Goal: Task Accomplishment & Management: Use online tool/utility

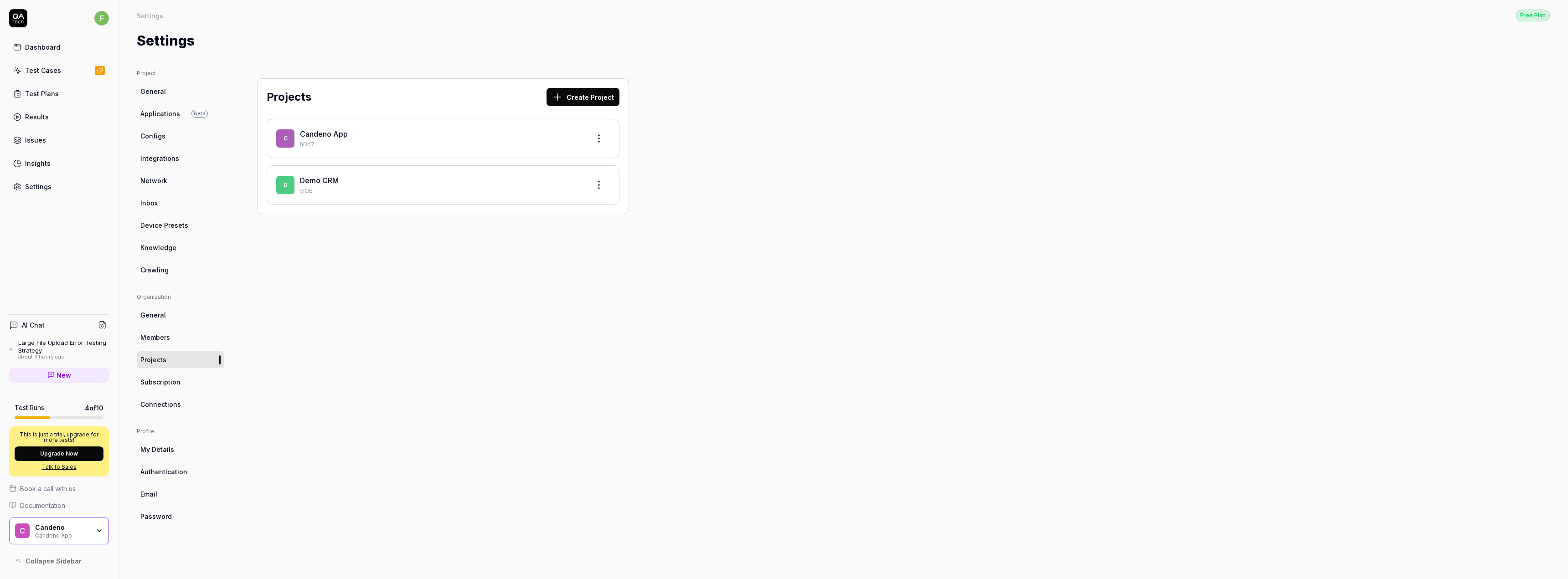
click at [31, 68] on div "Test Cases" at bounding box center [43, 71] width 36 height 10
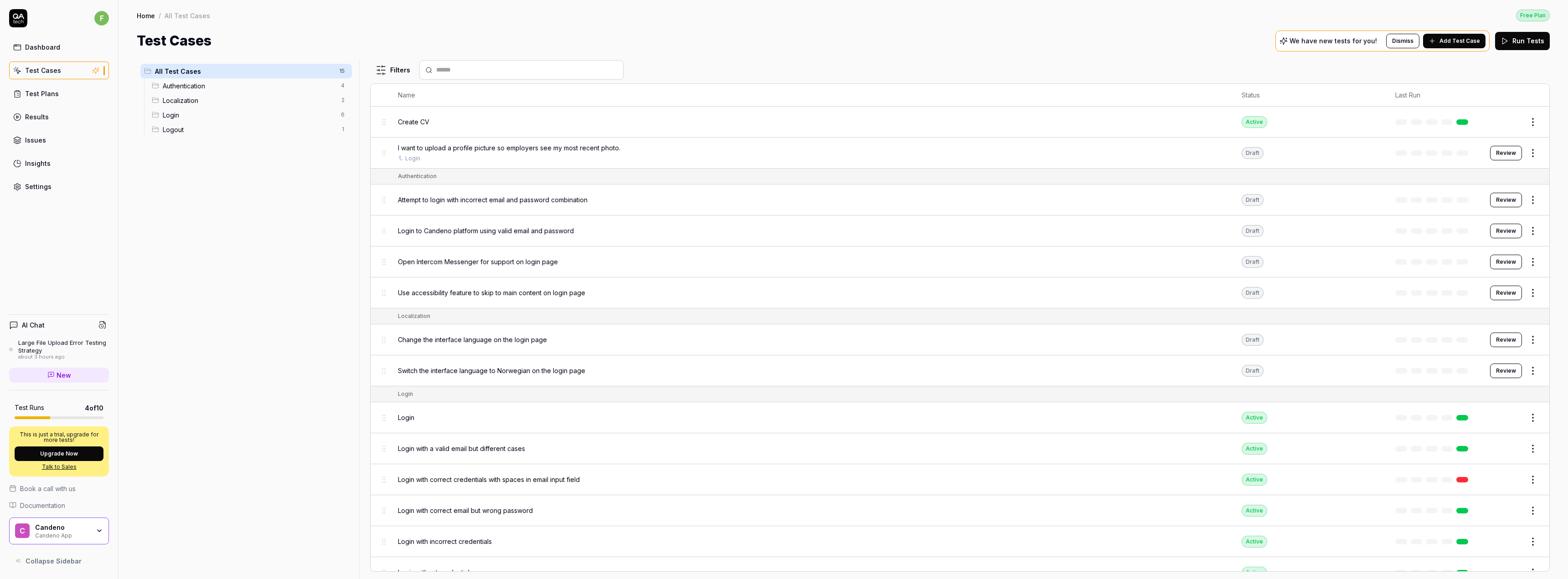
click at [444, 146] on span "I want to upload a profile picture so employers see my most recent photo." at bounding box center [509, 148] width 222 height 10
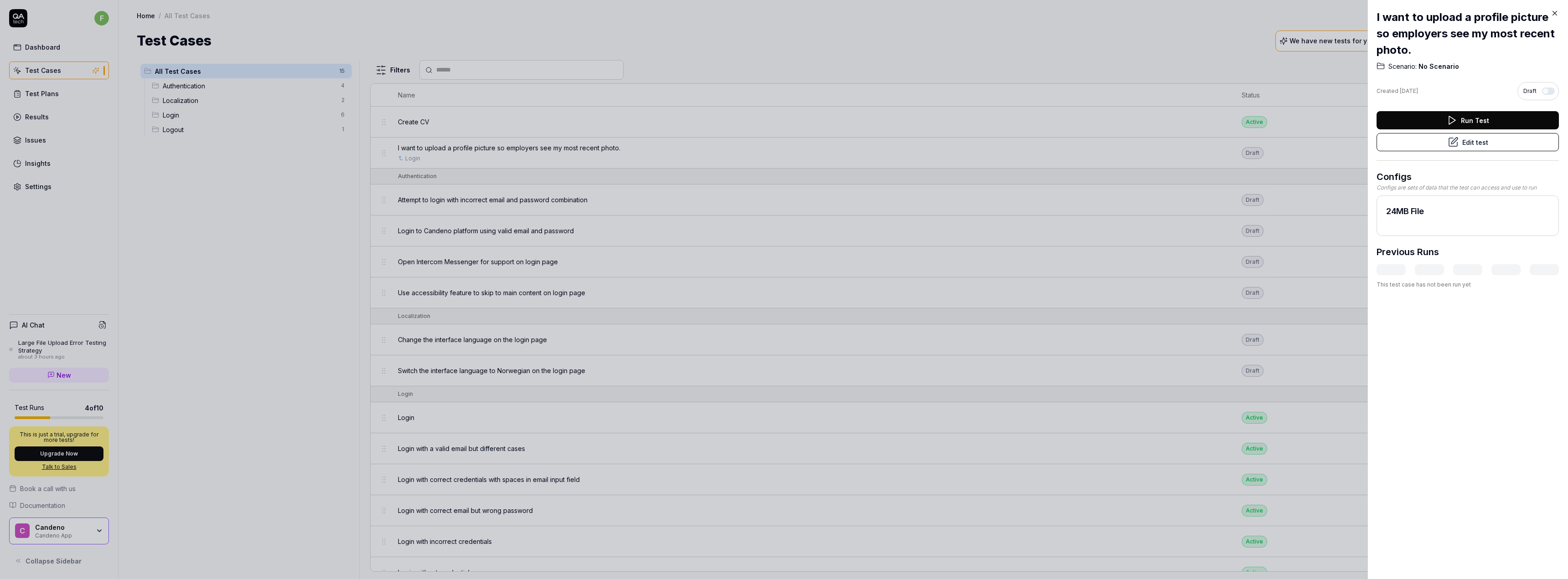
click at [778, 134] on button "Edit test" at bounding box center [1468, 142] width 183 height 18
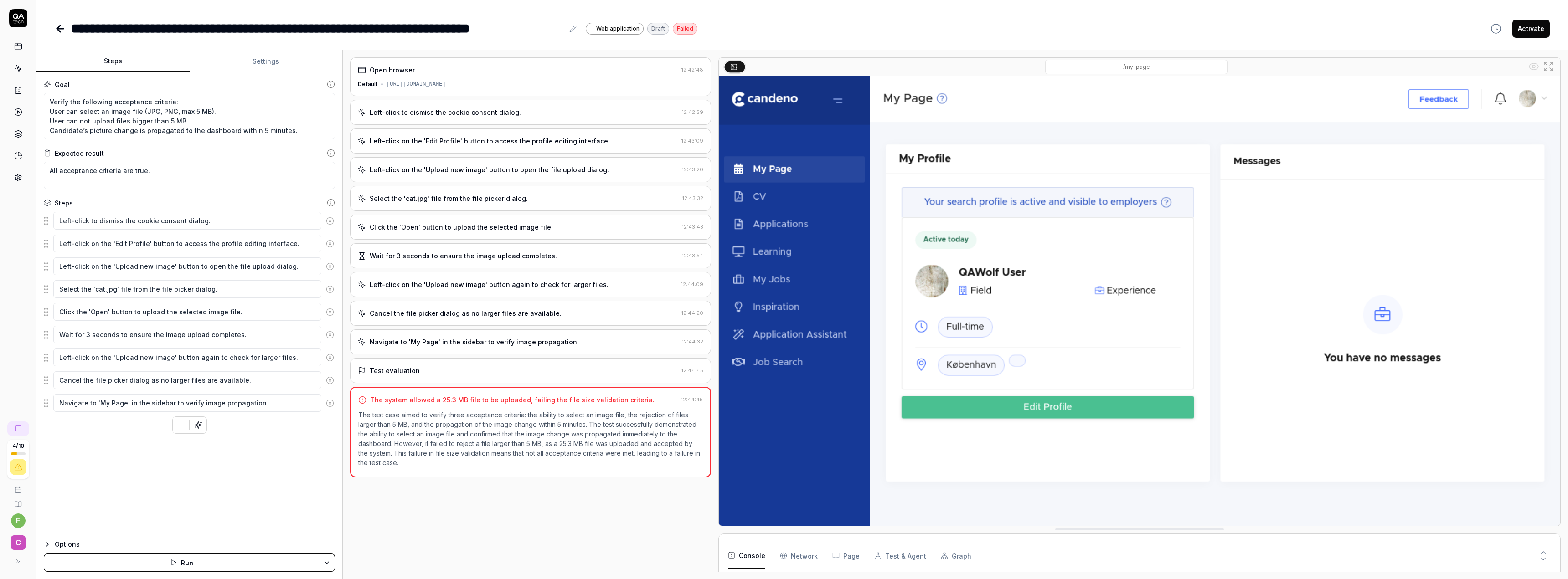
scroll to position [57, 0]
drag, startPoint x: 49, startPoint y: 99, endPoint x: 253, endPoint y: 128, distance: 206.1
click at [253, 128] on textarea "Verify the following acceptance criteria: User can select an image file (JPG, P…" at bounding box center [189, 116] width 292 height 46
drag, startPoint x: 248, startPoint y: 127, endPoint x: 226, endPoint y: 116, distance: 24.6
click at [248, 126] on textarea "Verify the following acceptance criteria: User can select an image file (JPG, P…" at bounding box center [189, 116] width 292 height 46
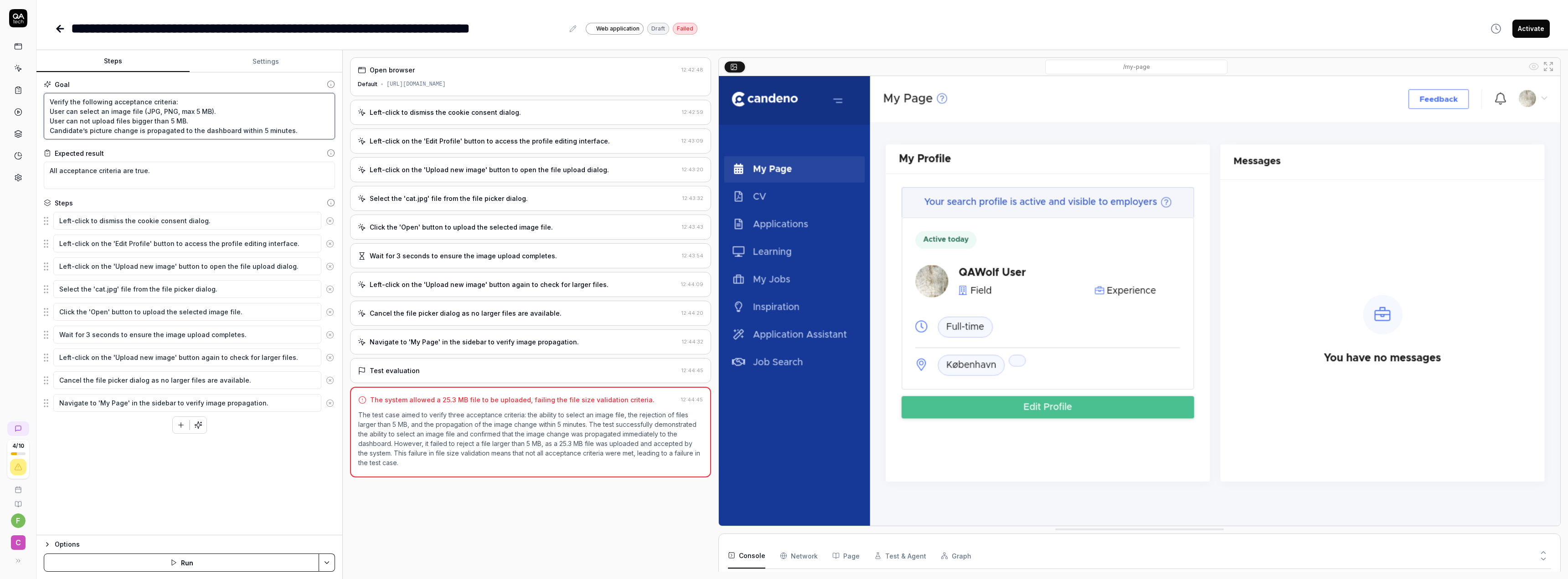
click at [52, 106] on textarea "Verify the following acceptance criteria: User can select an image file (JPG, P…" at bounding box center [189, 116] width 292 height 46
drag, startPoint x: 46, startPoint y: 100, endPoint x: 209, endPoint y: 100, distance: 163.0
click at [209, 100] on textarea "Verify the following acceptance criteria: User can select an image file (JPG, P…" at bounding box center [189, 116] width 292 height 46
click at [197, 141] on div "Goal Verify the following acceptance criteria: User can select an image file (J…" at bounding box center [189, 303] width 306 height 463
drag, startPoint x: 53, startPoint y: 109, endPoint x: 264, endPoint y: 112, distance: 211.0
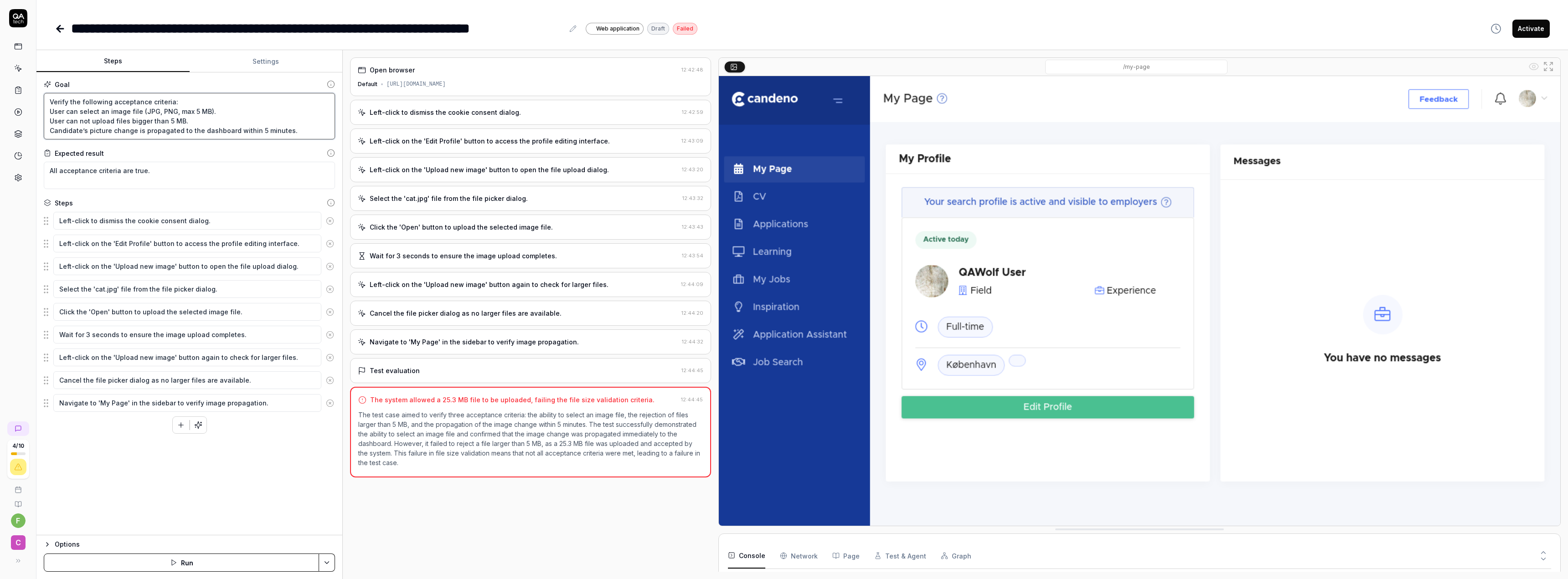
click at [264, 112] on textarea "Verify the following acceptance criteria: User can select an image file (JPG, P…" at bounding box center [189, 116] width 292 height 46
drag, startPoint x: 48, startPoint y: 127, endPoint x: 278, endPoint y: 135, distance: 230.1
click at [275, 133] on textarea "Verify the following acceptance criteria: User can select an image file (JPG, P…" at bounding box center [189, 116] width 292 height 46
click at [279, 135] on textarea "Verify the following acceptance criteria: User can select an image file (JPG, P…" at bounding box center [189, 116] width 292 height 46
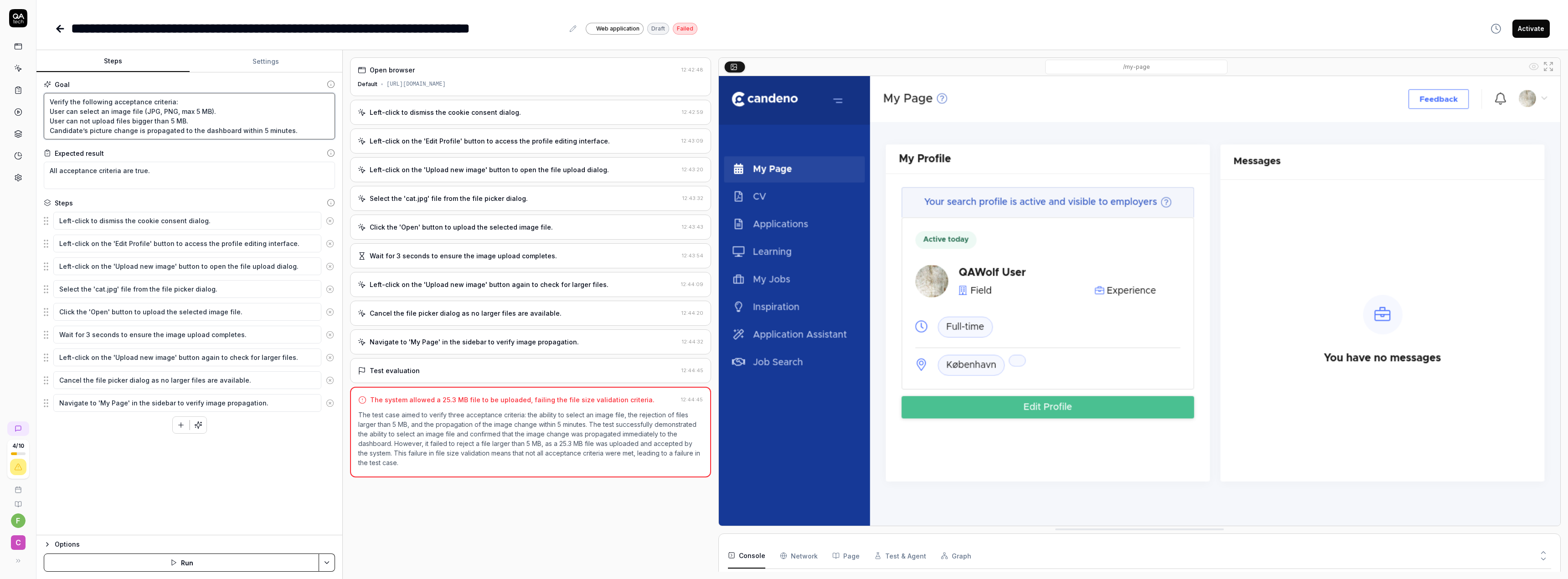
drag, startPoint x: 300, startPoint y: 127, endPoint x: 34, endPoint y: 92, distance: 268.3
click at [34, 92] on div "**********" at bounding box center [784, 290] width 1568 height 579
click at [179, 111] on textarea "Verify the following acceptance criteria: User can select an image file (JPG, P…" at bounding box center [189, 116] width 292 height 46
click at [179, 409] on button "Run" at bounding box center [181, 563] width 275 height 18
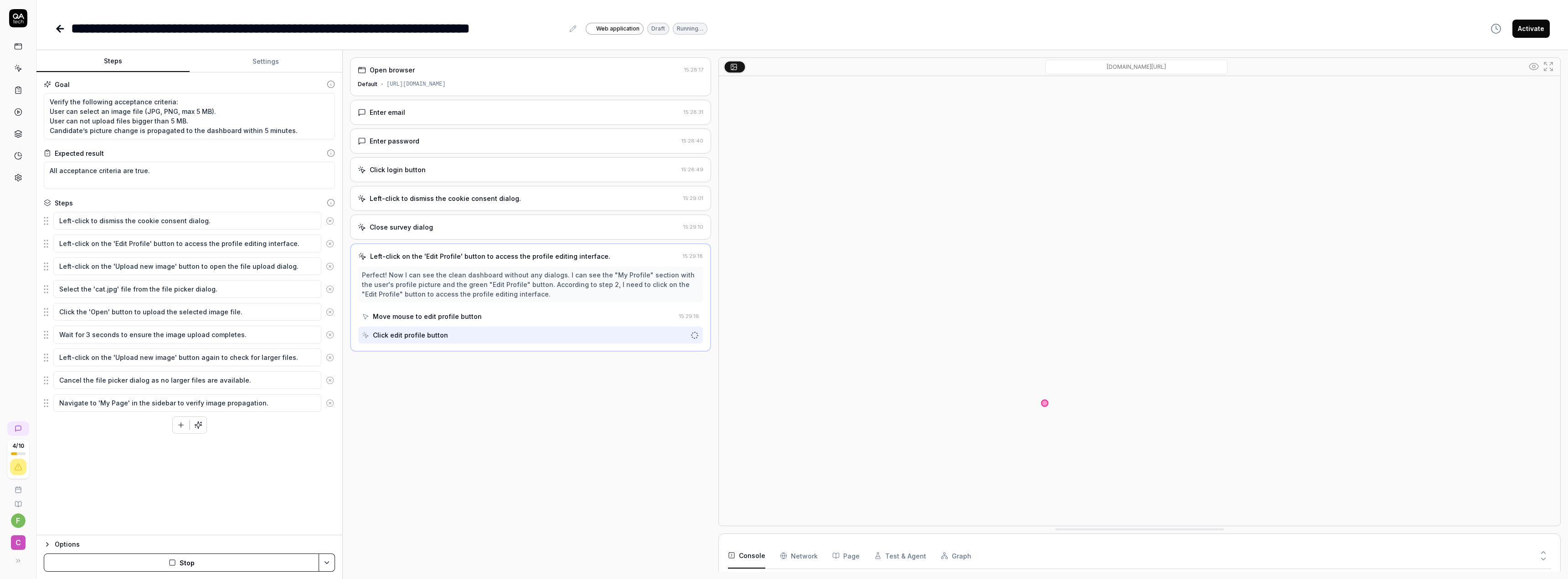
scroll to position [4, 0]
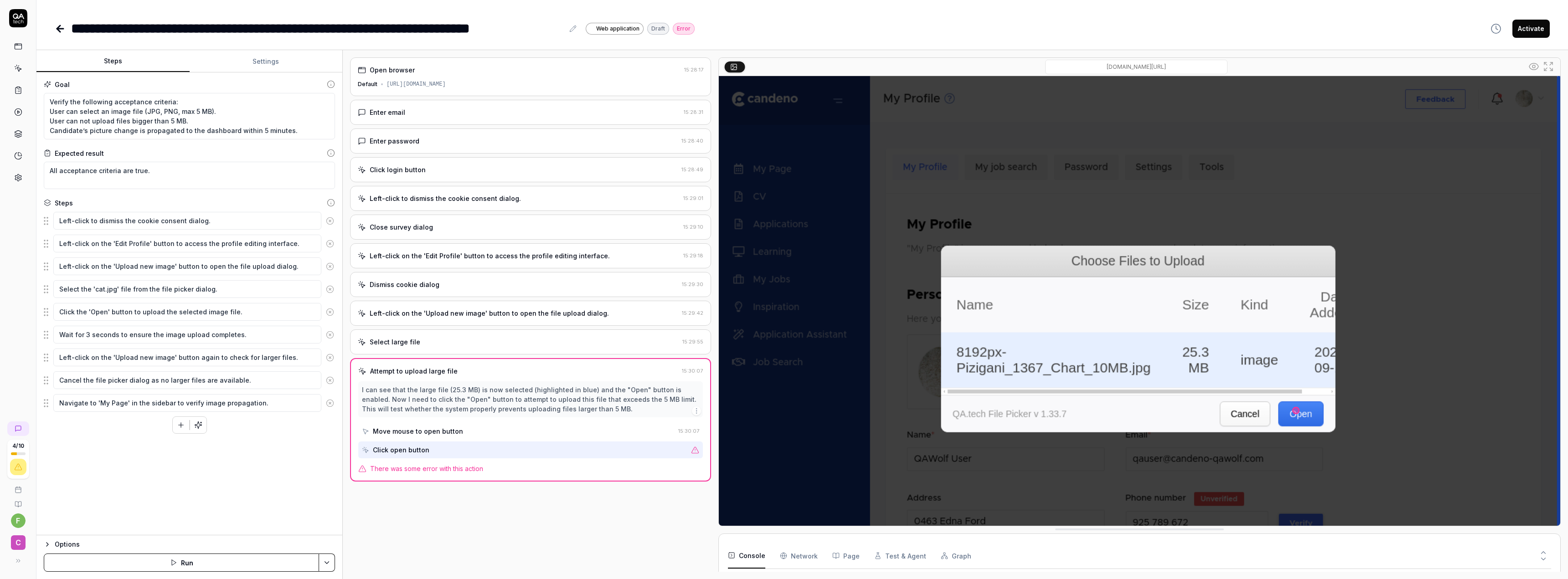
click at [18, 19] on icon at bounding box center [18, 18] width 18 height 18
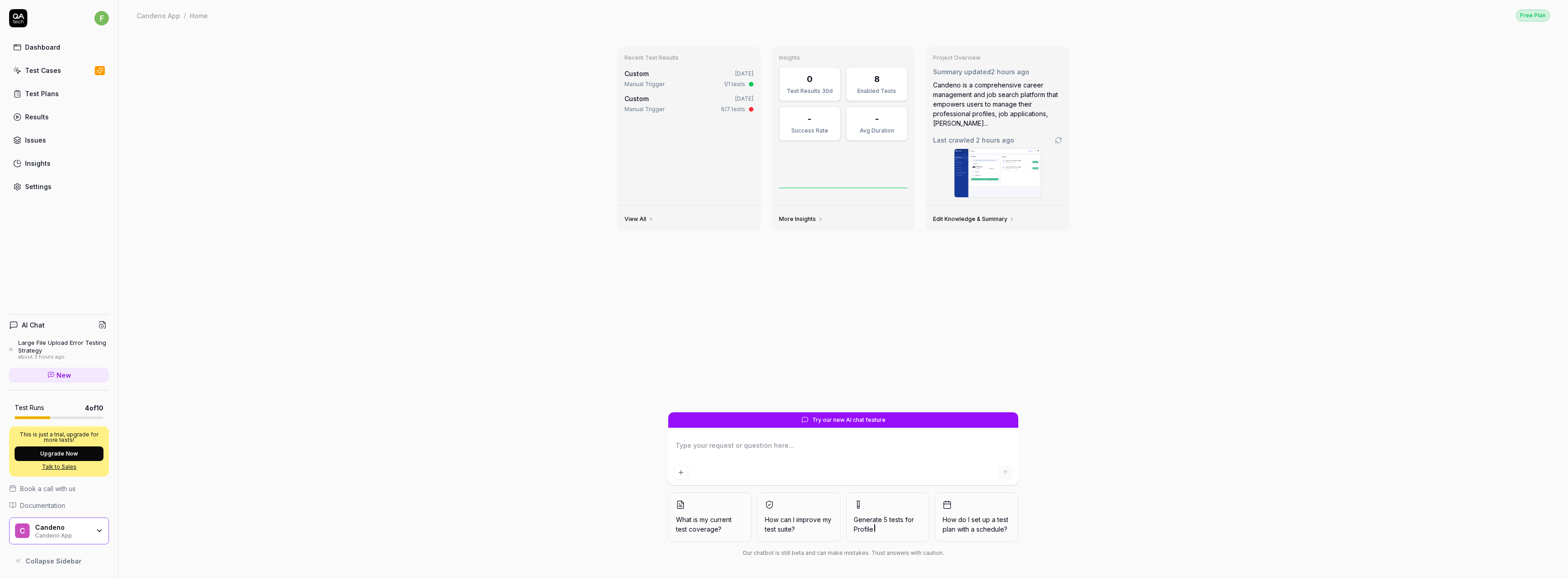
click at [309, 181] on div "Recent Test Results Custom [DATE] Manual Trigger 1/1 tests Custom [DATE] Manual…" at bounding box center [843, 305] width 1449 height 549
click at [45, 84] on div "Dashboard Test Cases Test Plans Results Issues Insights Settings" at bounding box center [59, 117] width 100 height 157
click at [43, 74] on div "Test Cases" at bounding box center [43, 71] width 36 height 10
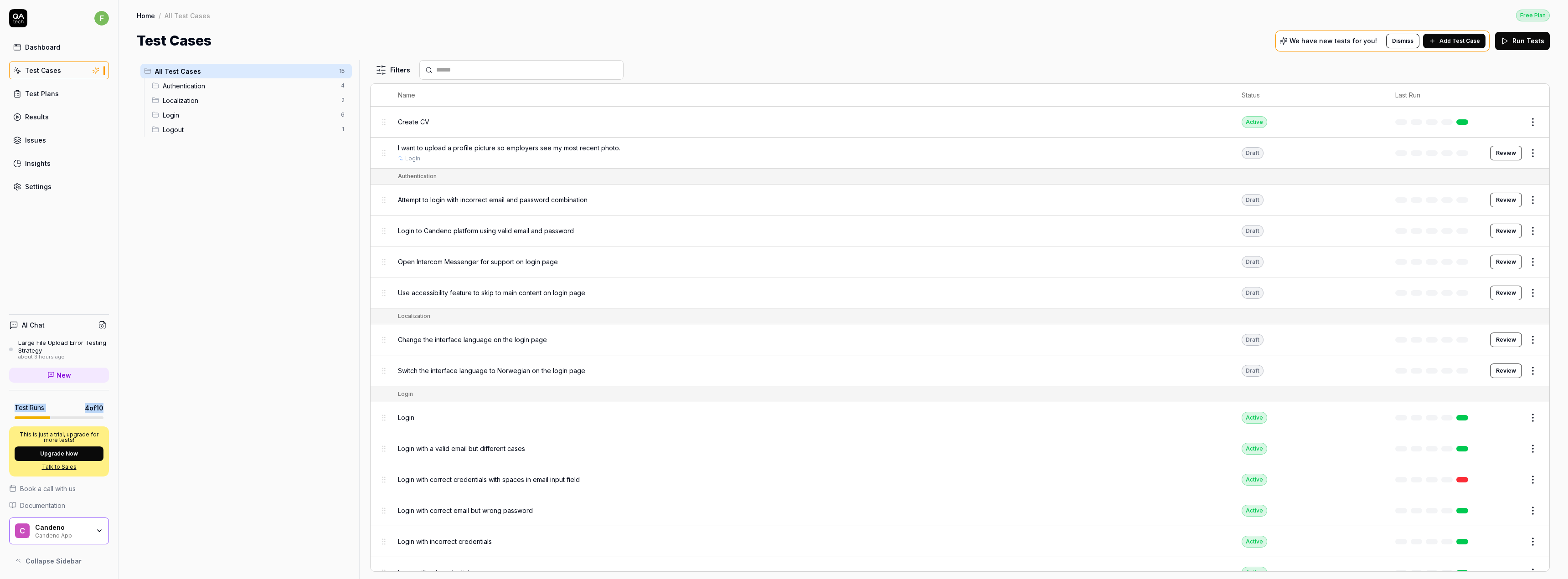
drag, startPoint x: 12, startPoint y: 411, endPoint x: 124, endPoint y: 412, distance: 112.0
click at [119, 409] on div "f Dashboard Test Cases Test Plans Results Issues Insights Settings AI Chat Larg…" at bounding box center [784, 290] width 1568 height 579
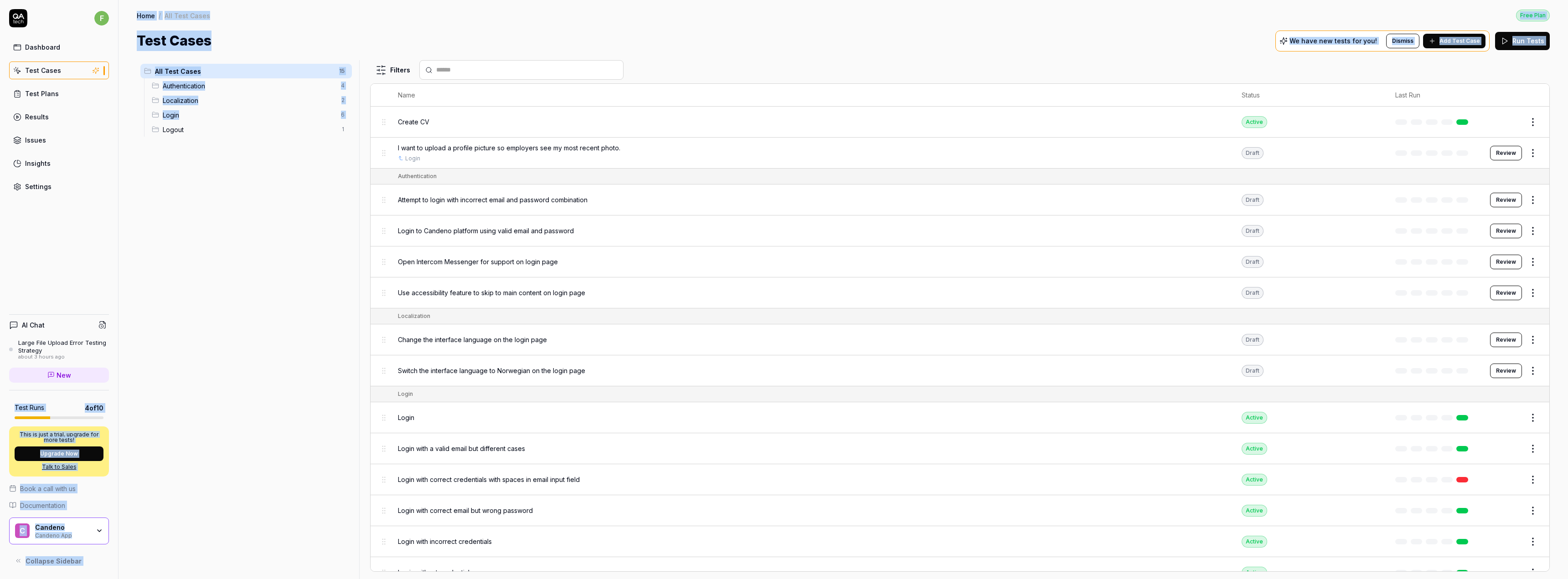
click at [157, 409] on div "All Test Cases 15 Authentication 4 Localization 2 Login 6 Logout 1" at bounding box center [246, 314] width 219 height 508
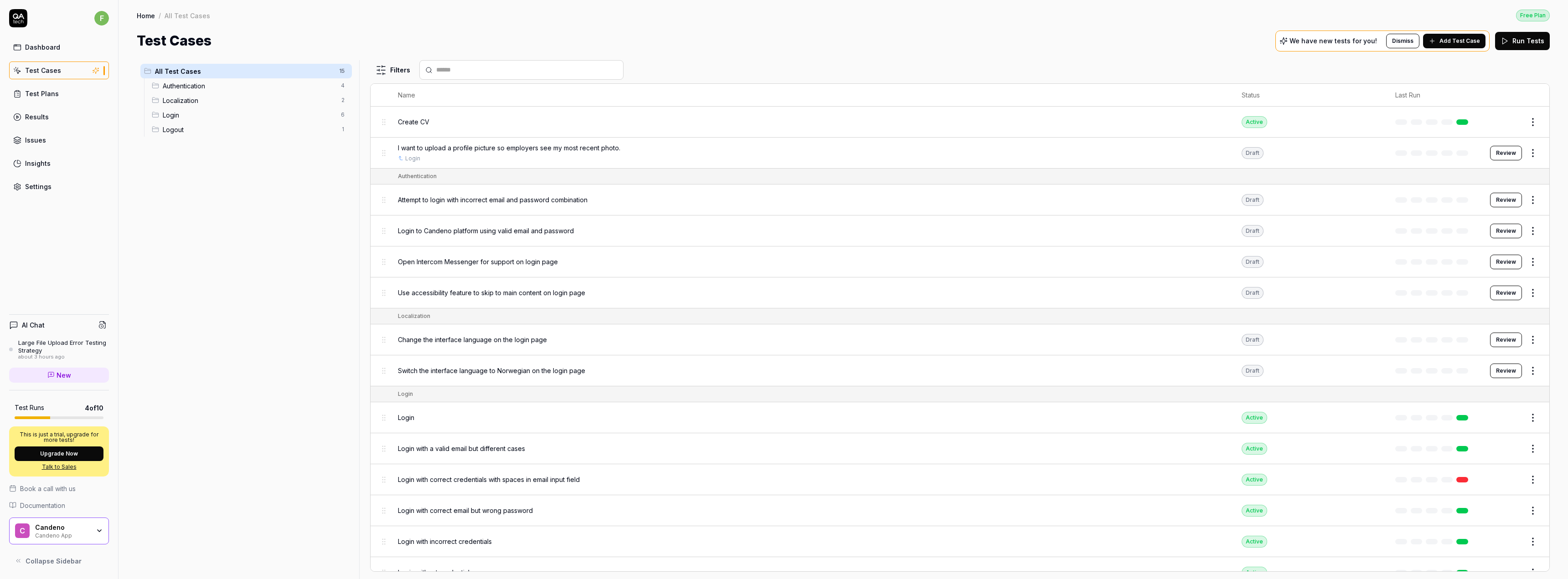
click at [778, 43] on button "Add Test Case" at bounding box center [1454, 41] width 63 height 15
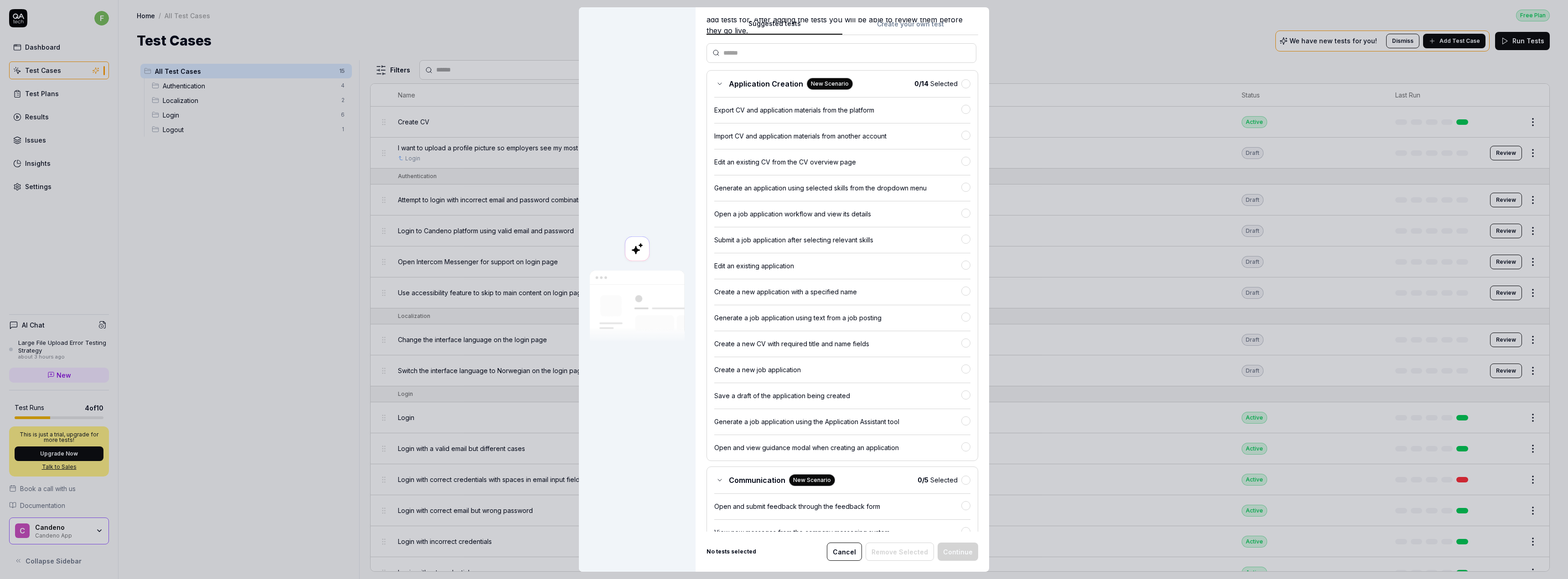
scroll to position [46, 0]
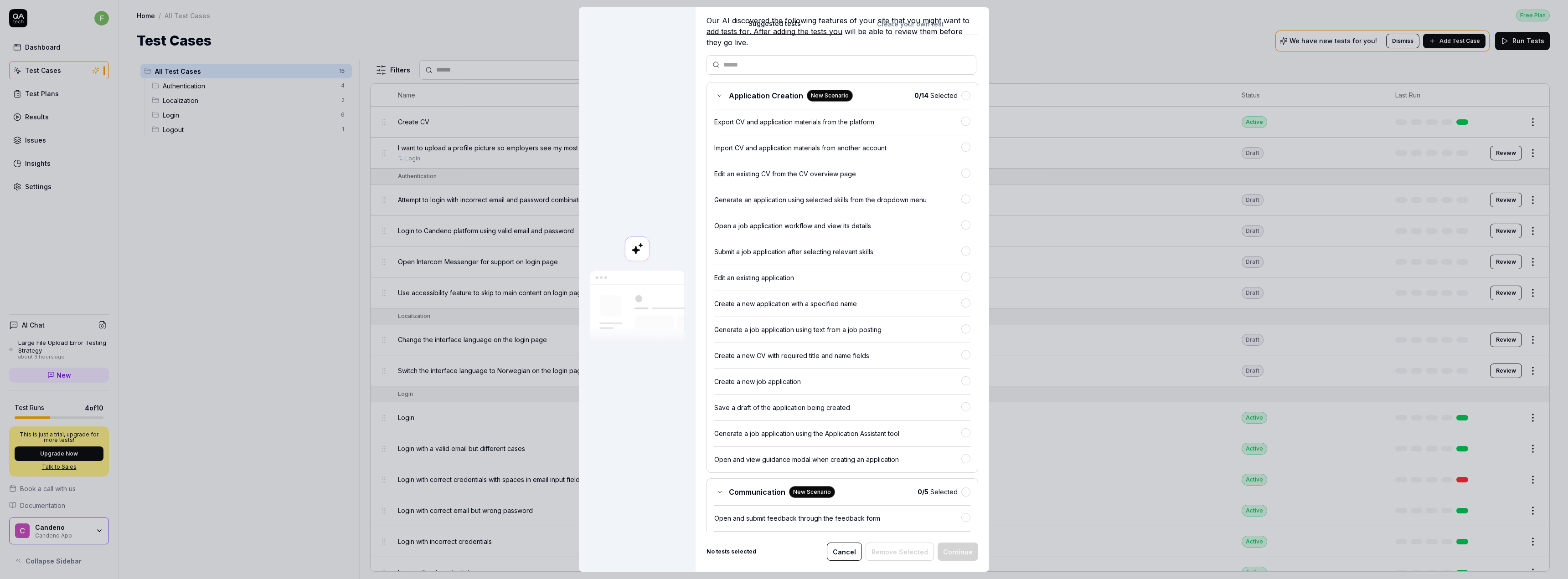
click at [719, 95] on icon at bounding box center [719, 95] width 7 height 7
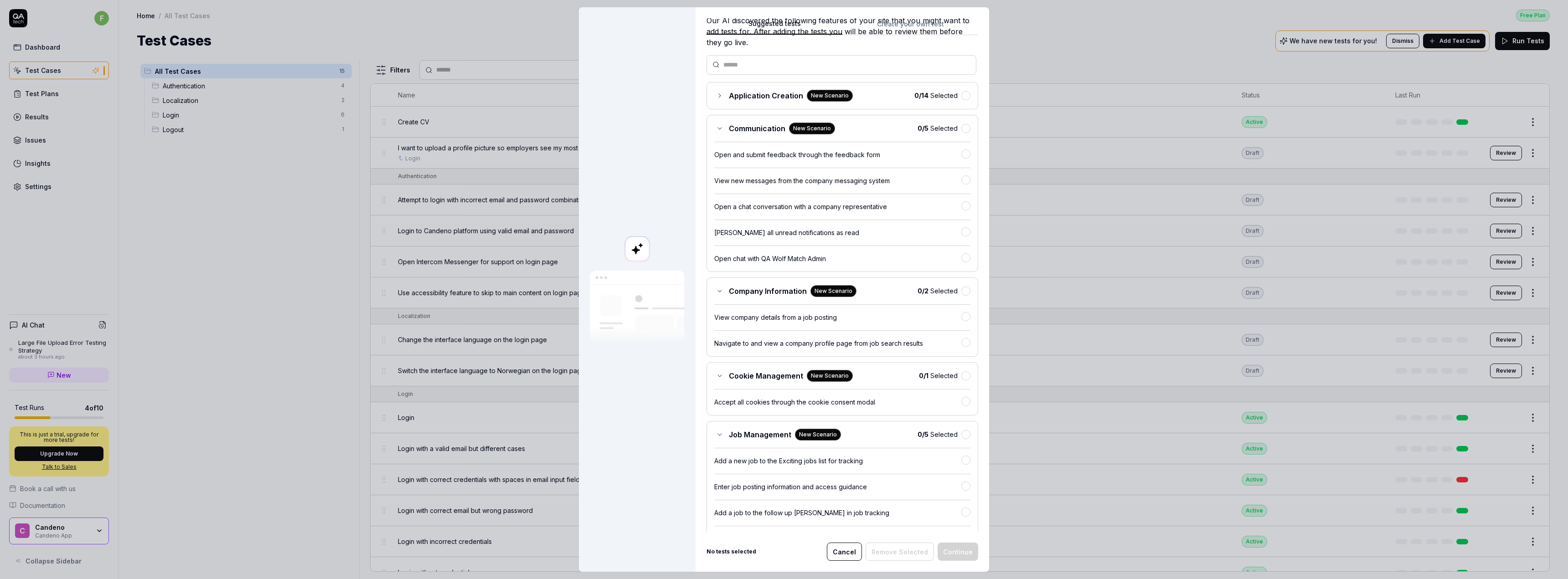
click at [717, 128] on icon at bounding box center [719, 128] width 7 height 7
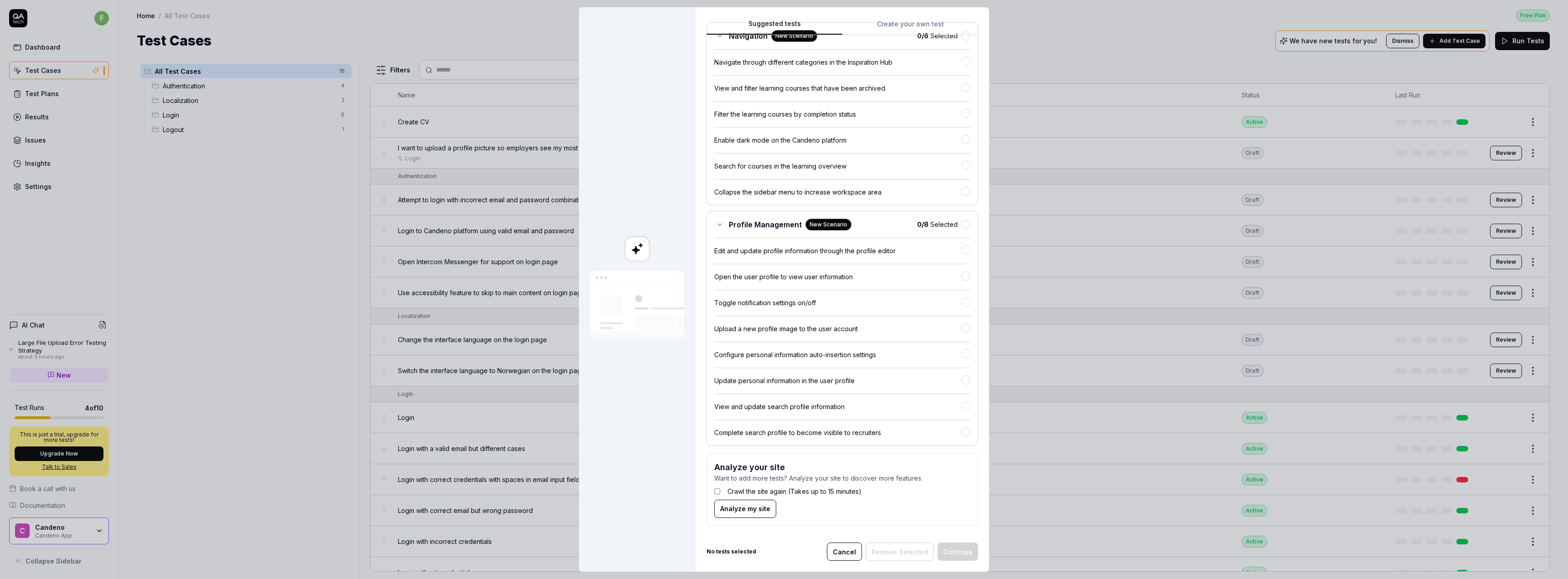
scroll to position [699, 0]
click at [778, 220] on button "button" at bounding box center [965, 223] width 9 height 9
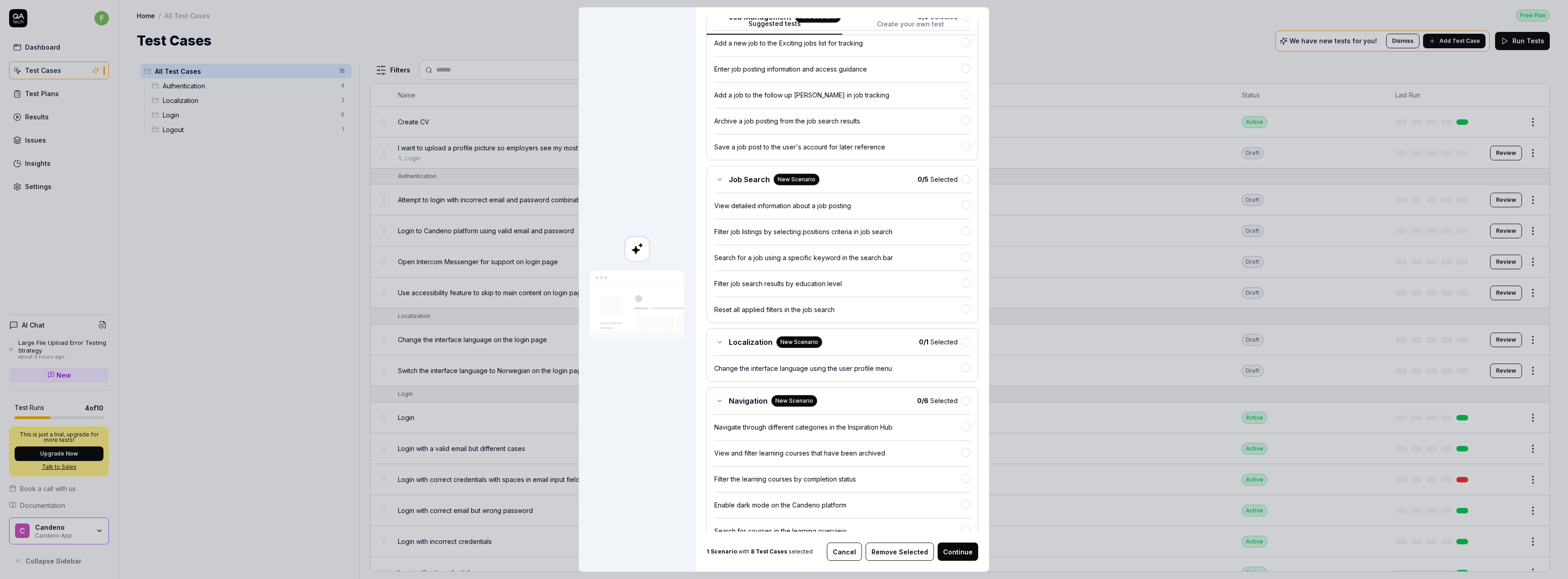
scroll to position [331, 0]
click at [778, 182] on button "button" at bounding box center [965, 181] width 9 height 9
click at [778, 341] on button "button" at bounding box center [965, 341] width 9 height 9
click at [778, 397] on button "button" at bounding box center [965, 400] width 9 height 9
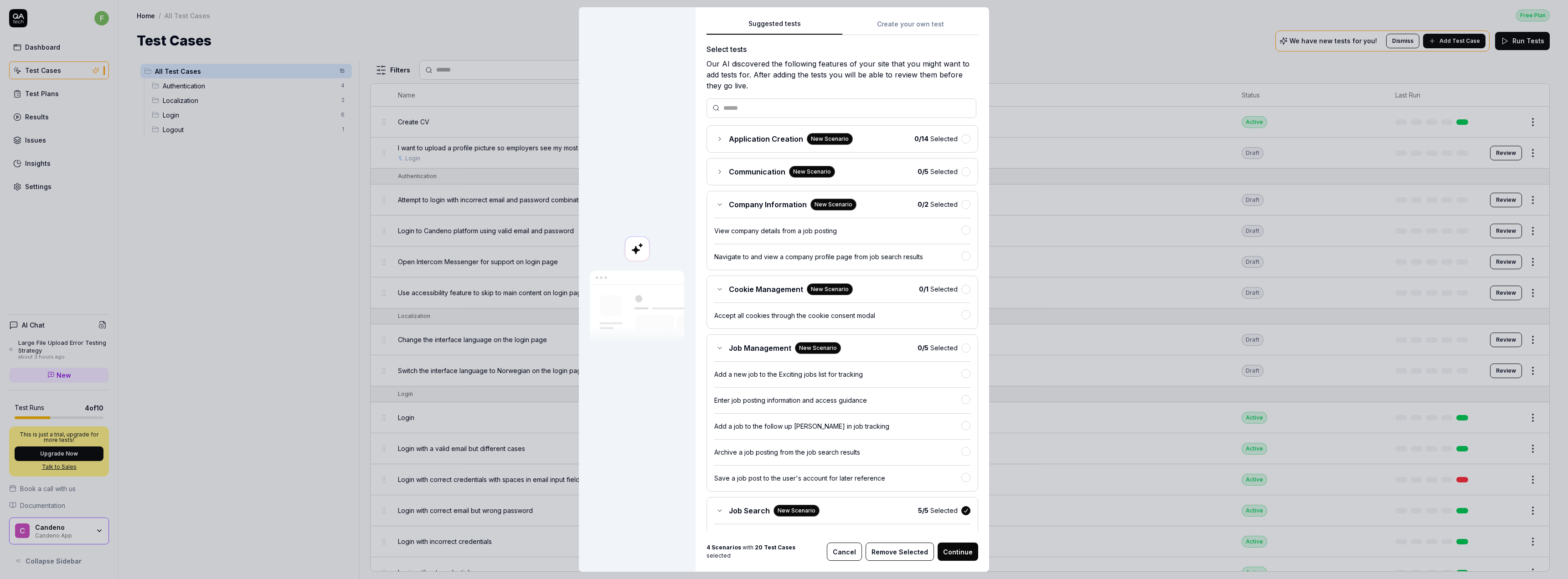
scroll to position [0, 0]
click at [778, 139] on button "button" at bounding box center [965, 141] width 9 height 9
click at [778, 175] on button "button" at bounding box center [965, 174] width 9 height 9
drag, startPoint x: 957, startPoint y: 200, endPoint x: 957, endPoint y: 206, distance: 6.0
click at [778, 202] on div "Company Information New Scenario 0 / 2 Selected View company details from a job…" at bounding box center [842, 233] width 271 height 79
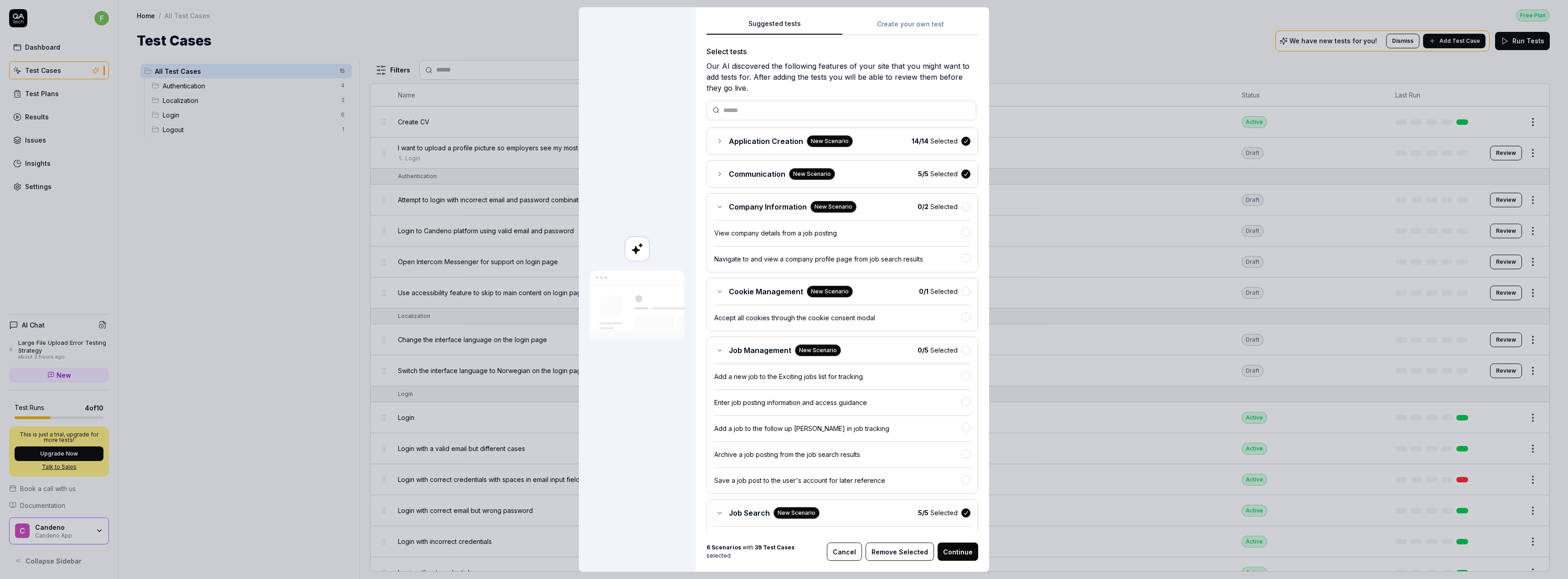
click at [778, 211] on div "Company Information New Scenario 0 / 2 Selected" at bounding box center [842, 206] width 256 height 12
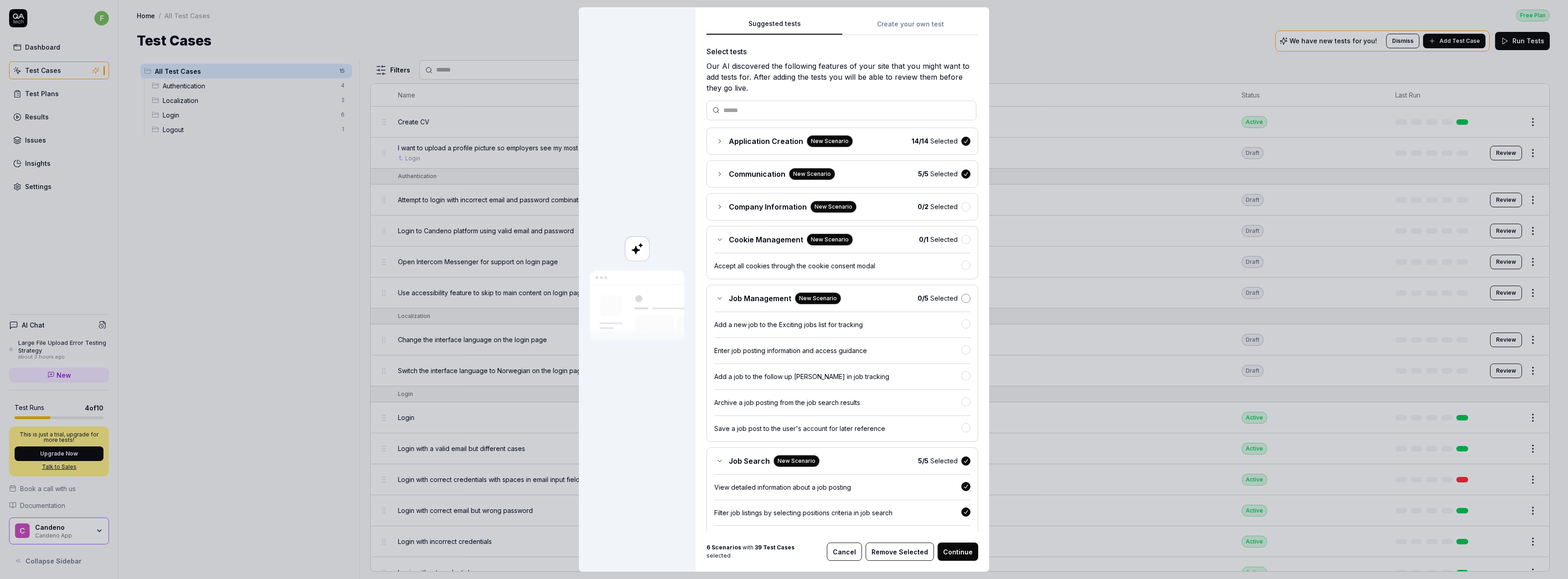
click at [778, 300] on button "button" at bounding box center [965, 298] width 9 height 9
click at [778, 270] on div at bounding box center [965, 266] width 9 height 11
click at [778, 206] on button "button" at bounding box center [965, 206] width 9 height 9
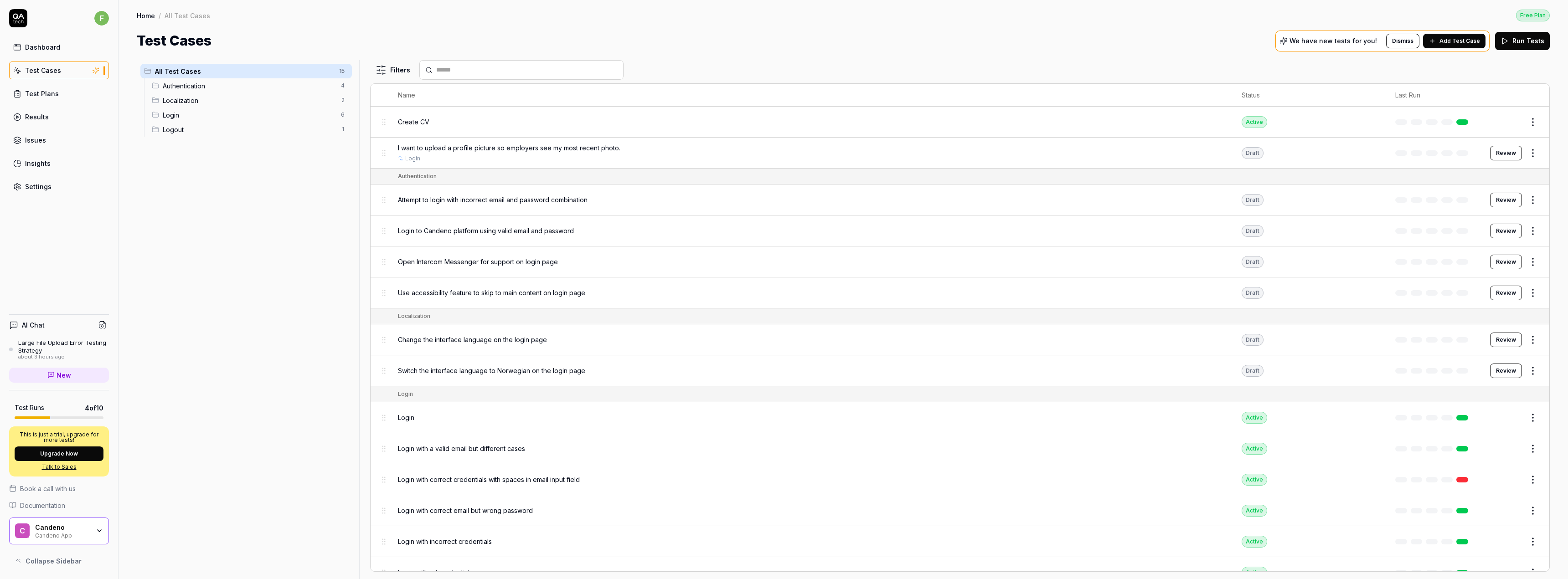
click at [29, 21] on div "f" at bounding box center [59, 18] width 100 height 18
click at [19, 23] on icon at bounding box center [19, 22] width 2 height 2
click at [778, 30] on div "Home / All Test Cases Free Plan Home / All Test Cases Free Plan Test Cases We h…" at bounding box center [843, 26] width 1449 height 51
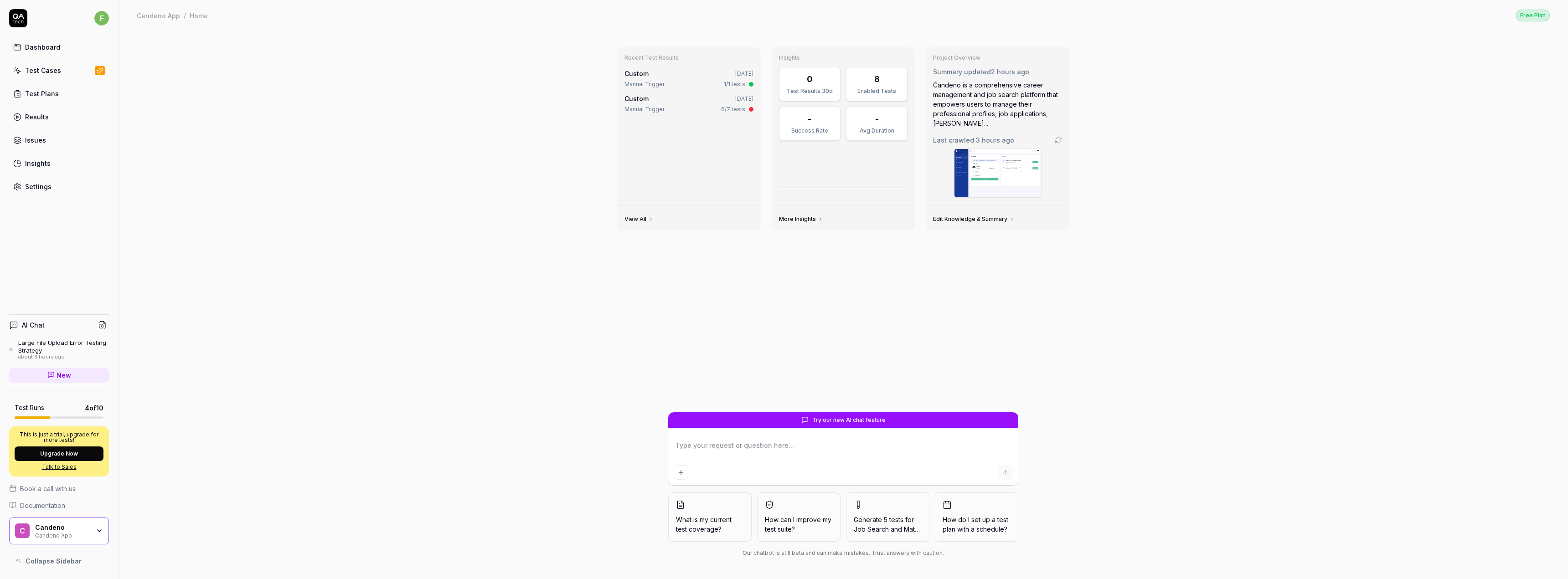
click at [414, 229] on div "Recent Test Results Custom [DATE] Manual Trigger 1/1 tests Custom [DATE] Manual…" at bounding box center [843, 305] width 1449 height 549
